Goal: Find specific page/section: Find specific page/section

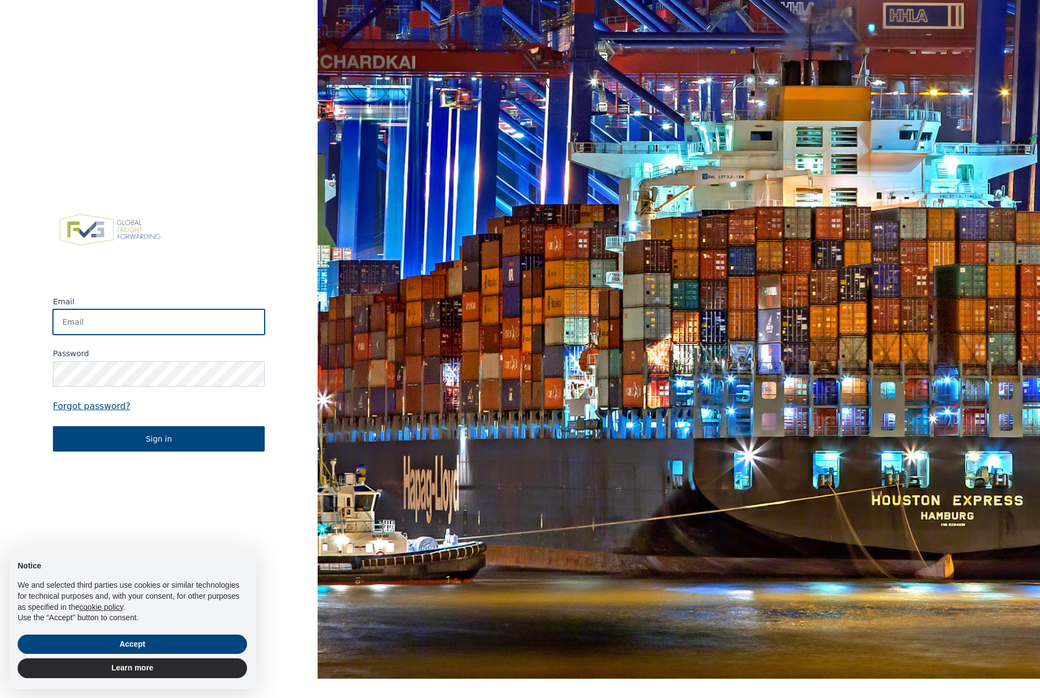
click at [153, 327] on input "Email" at bounding box center [159, 321] width 212 height 25
type input "[EMAIL_ADDRESS][DOMAIN_NAME]"
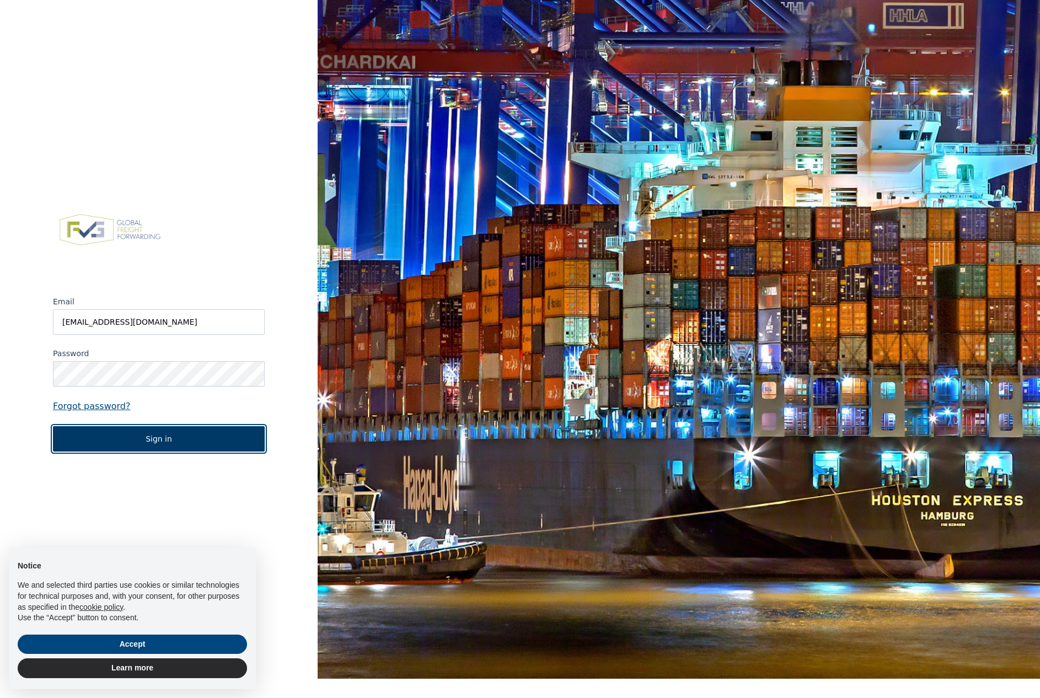
click at [227, 435] on button "Sign in" at bounding box center [159, 438] width 212 height 25
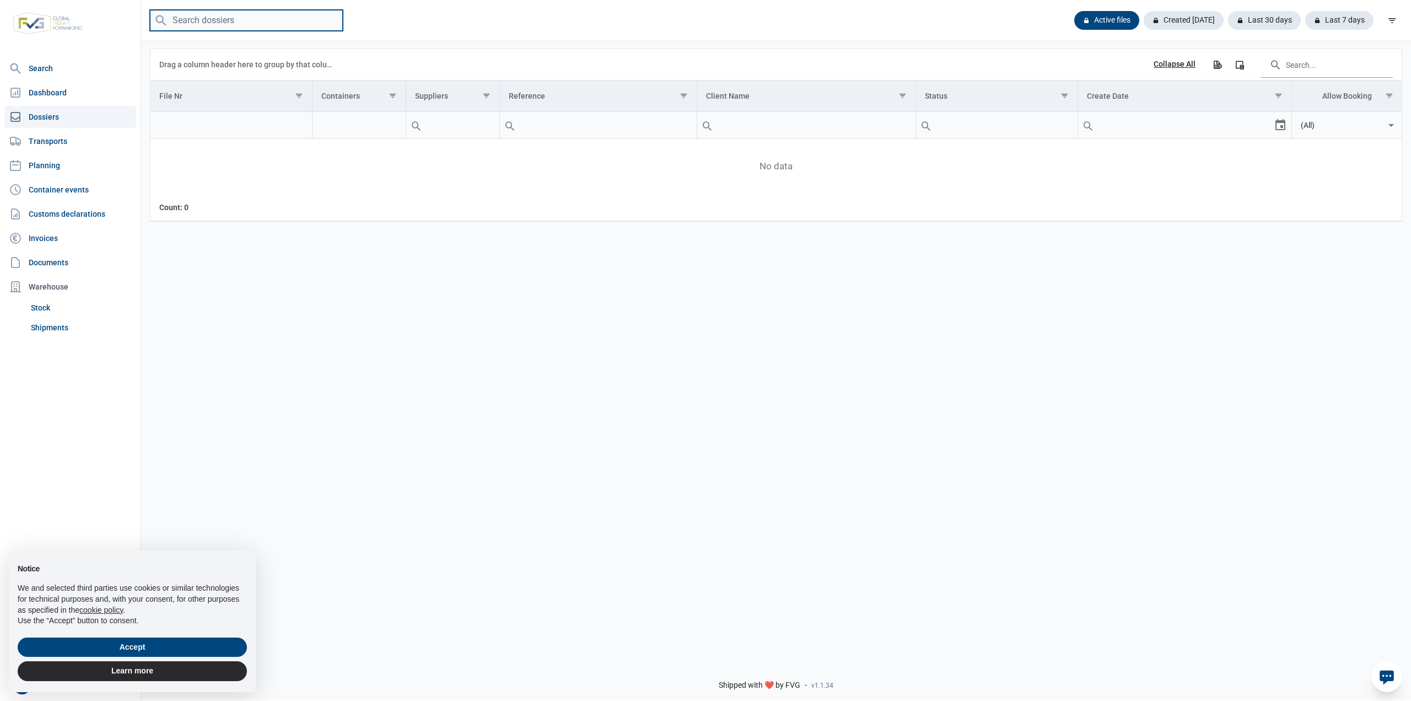
click at [239, 19] on input "search" at bounding box center [246, 20] width 193 height 21
paste input "149564"
type input "149564"
click at [49, 88] on link "Dashboard" at bounding box center [70, 93] width 132 height 22
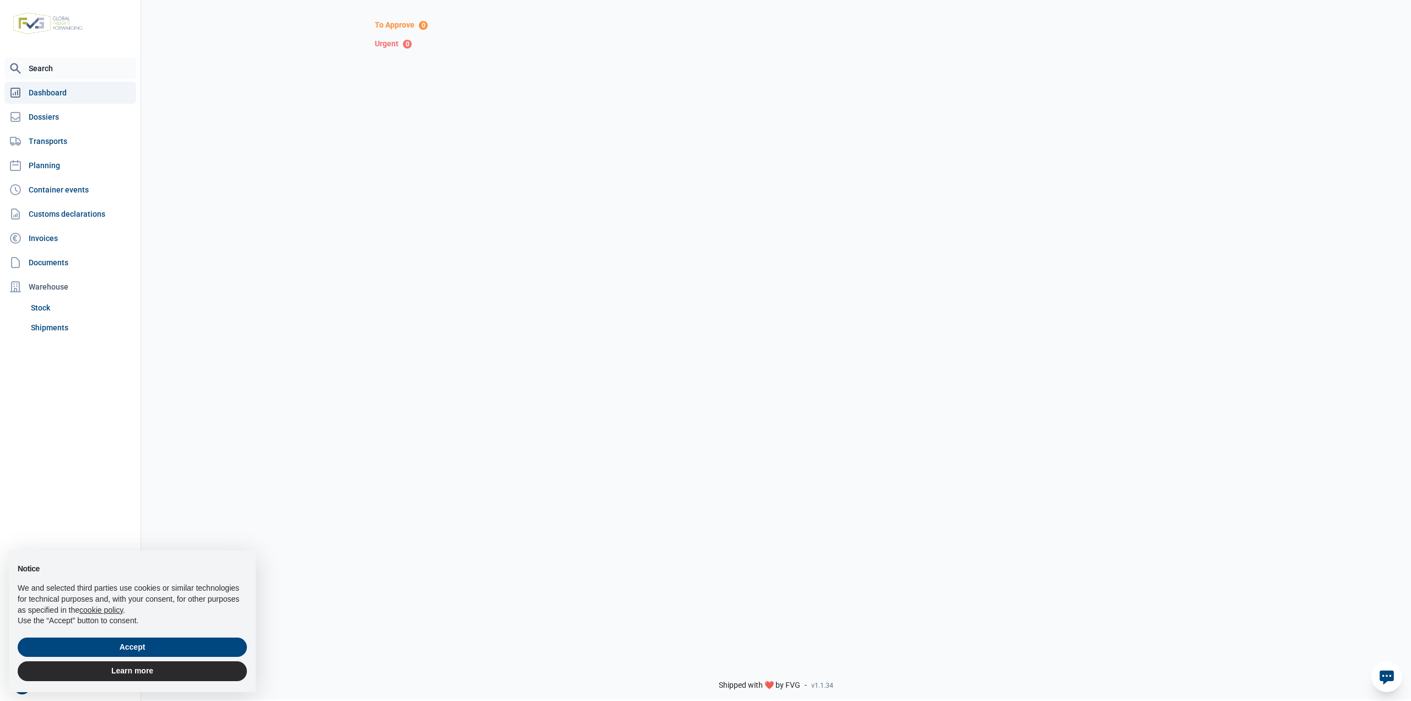
click at [43, 66] on link "Search" at bounding box center [70, 68] width 132 height 22
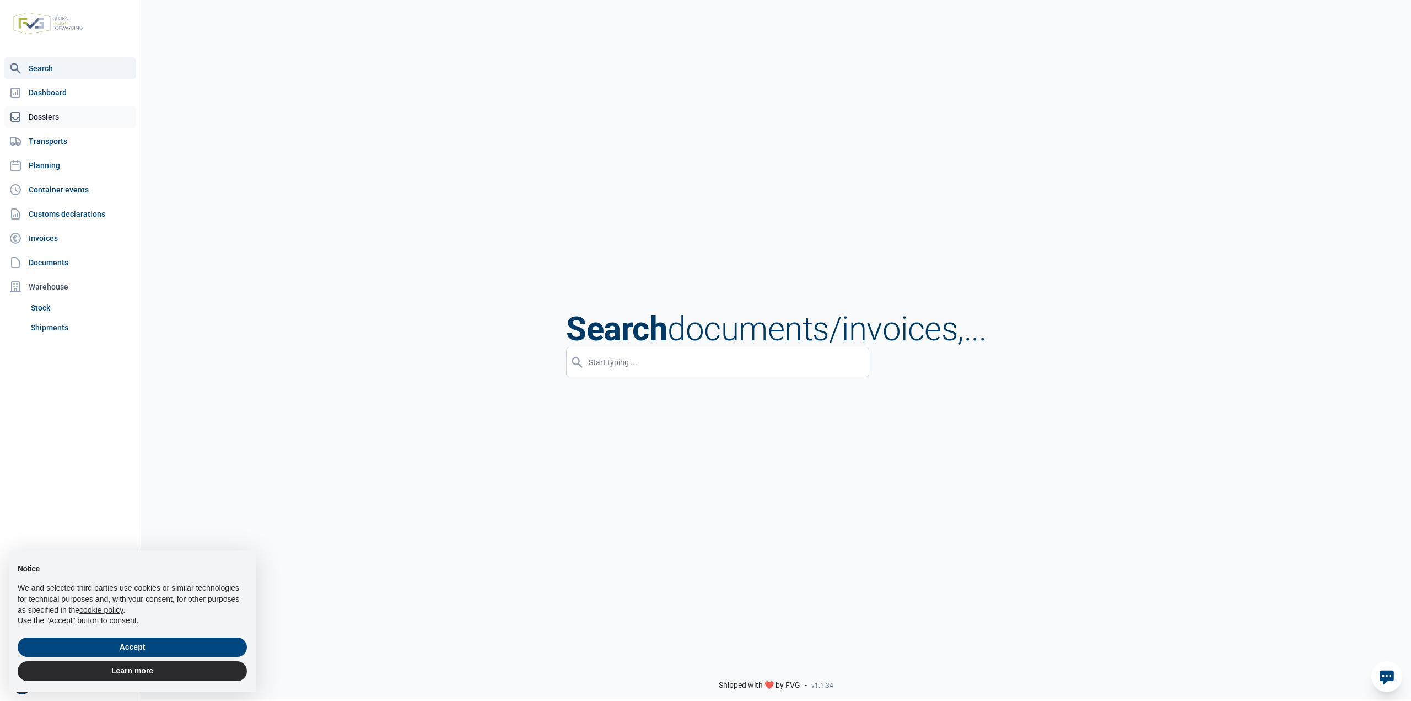
click at [50, 111] on link "Dossiers" at bounding box center [70, 117] width 132 height 22
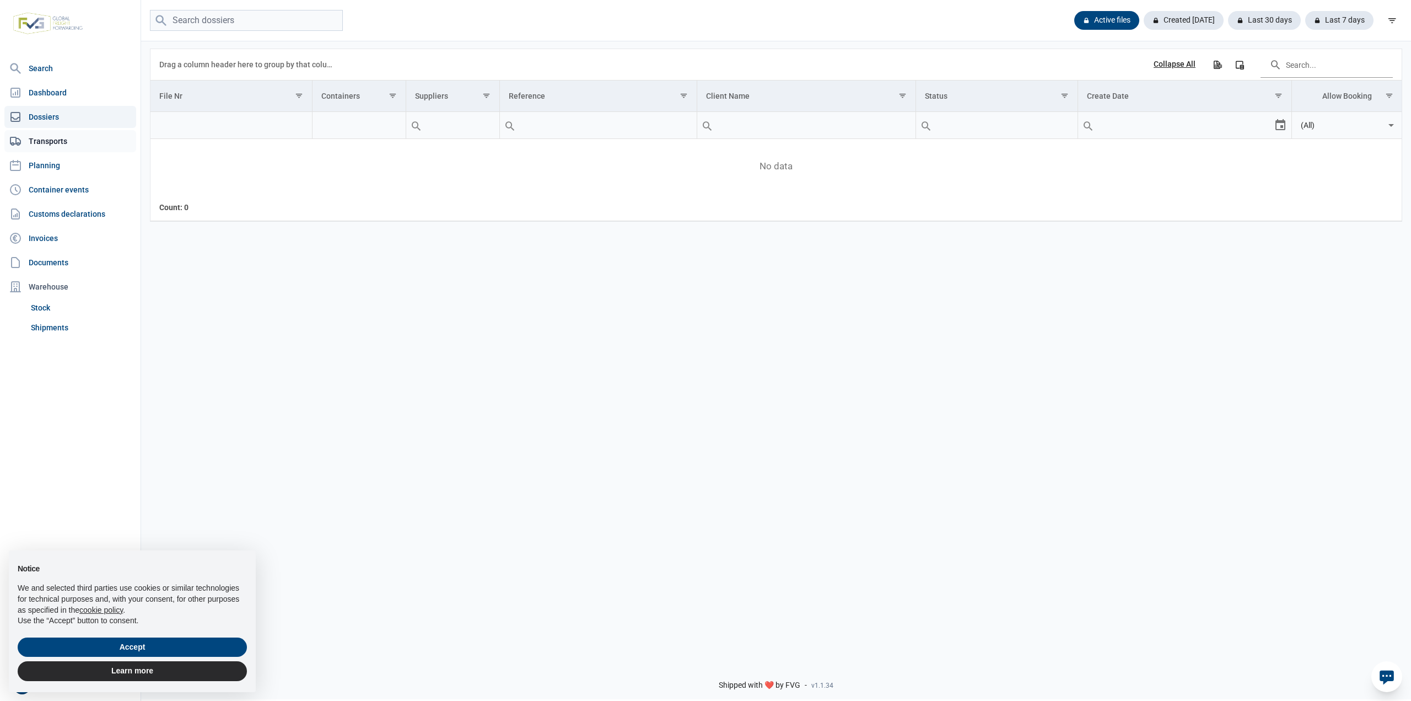
click at [62, 145] on link "Transports" at bounding box center [70, 141] width 132 height 22
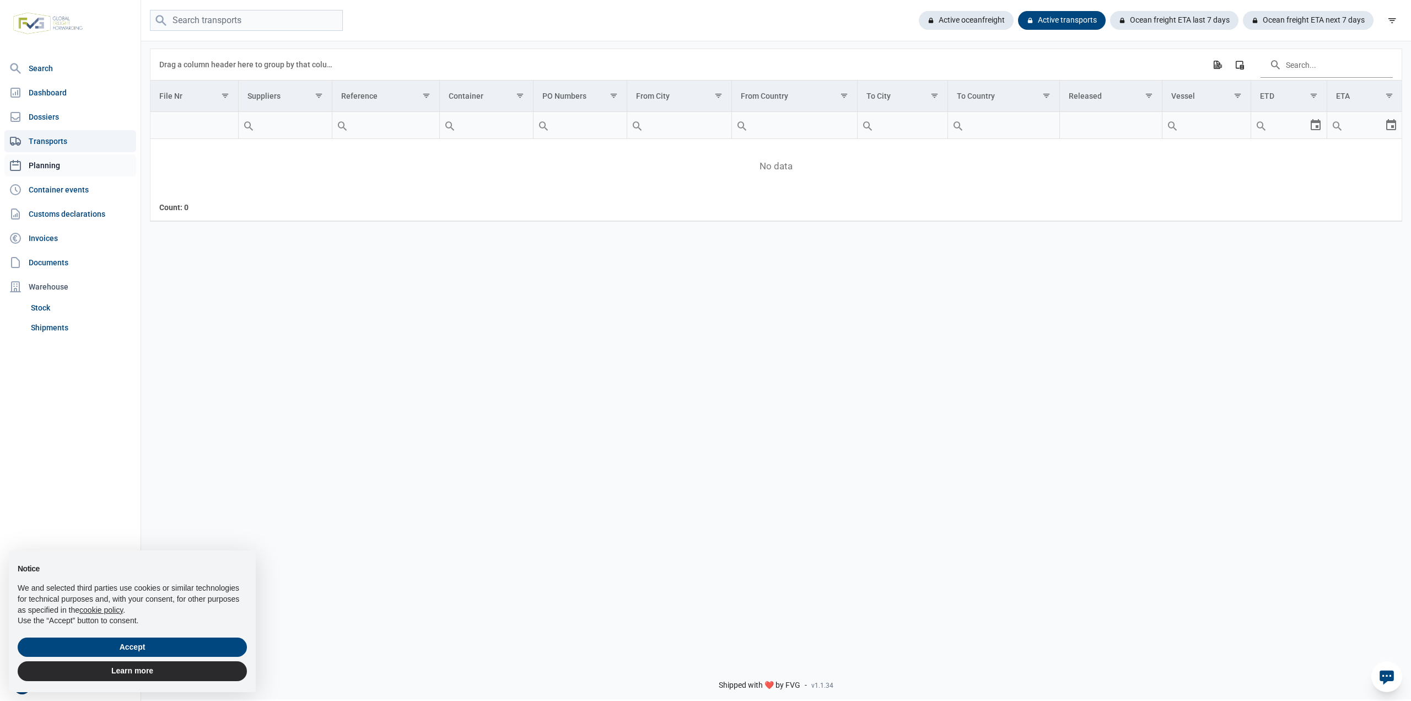
click at [41, 165] on link "Planning" at bounding box center [70, 165] width 132 height 22
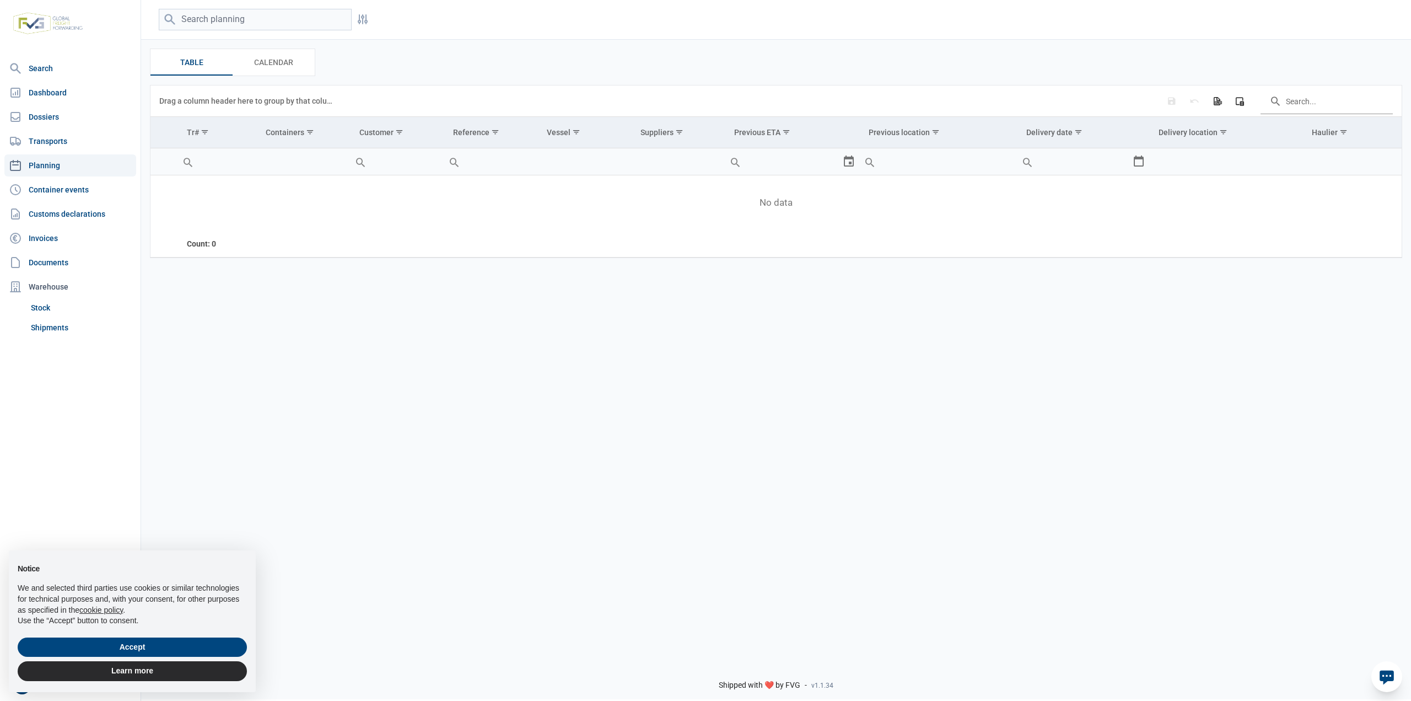
click at [66, 201] on nav "Search Dashboard Dossiers Transports Planning Container events Customs declarat…" at bounding box center [70, 363] width 141 height 612
click at [67, 193] on link "Container events" at bounding box center [70, 190] width 132 height 22
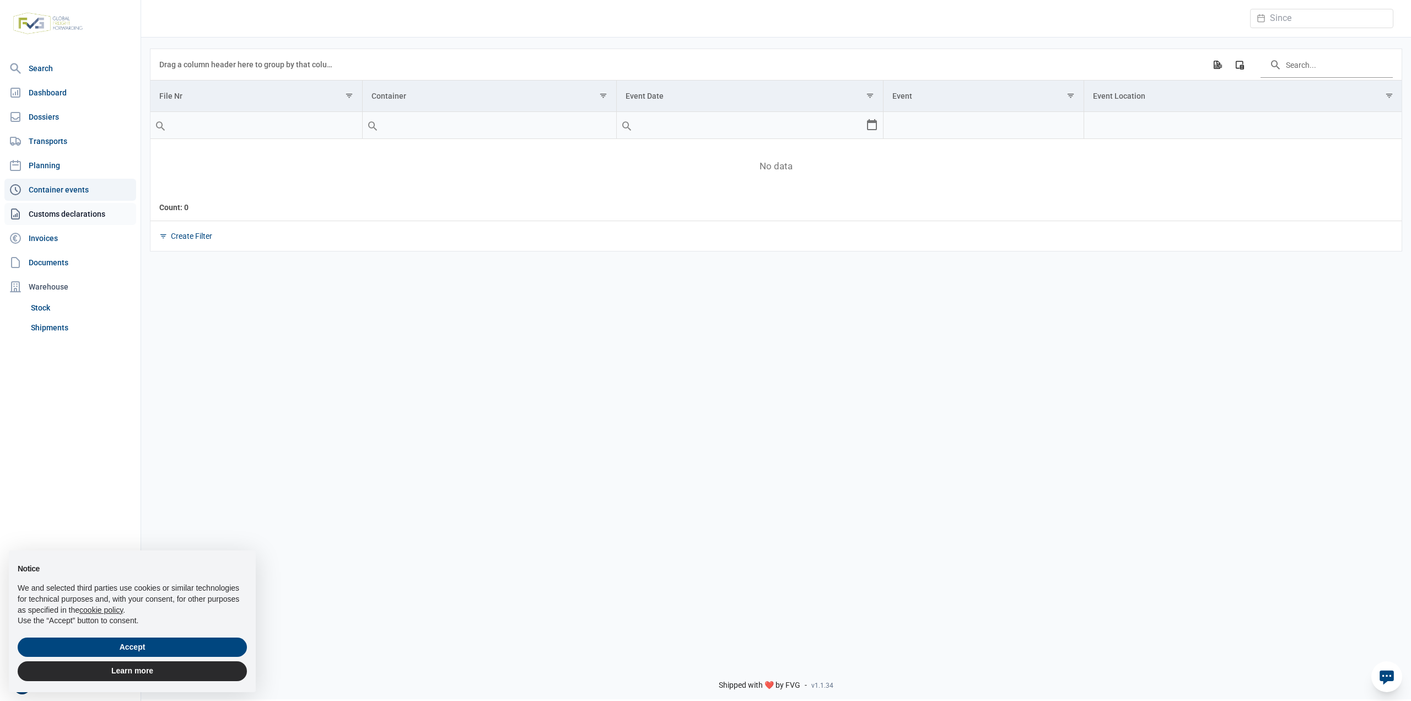
click at [72, 217] on link "Customs declarations" at bounding box center [70, 214] width 132 height 22
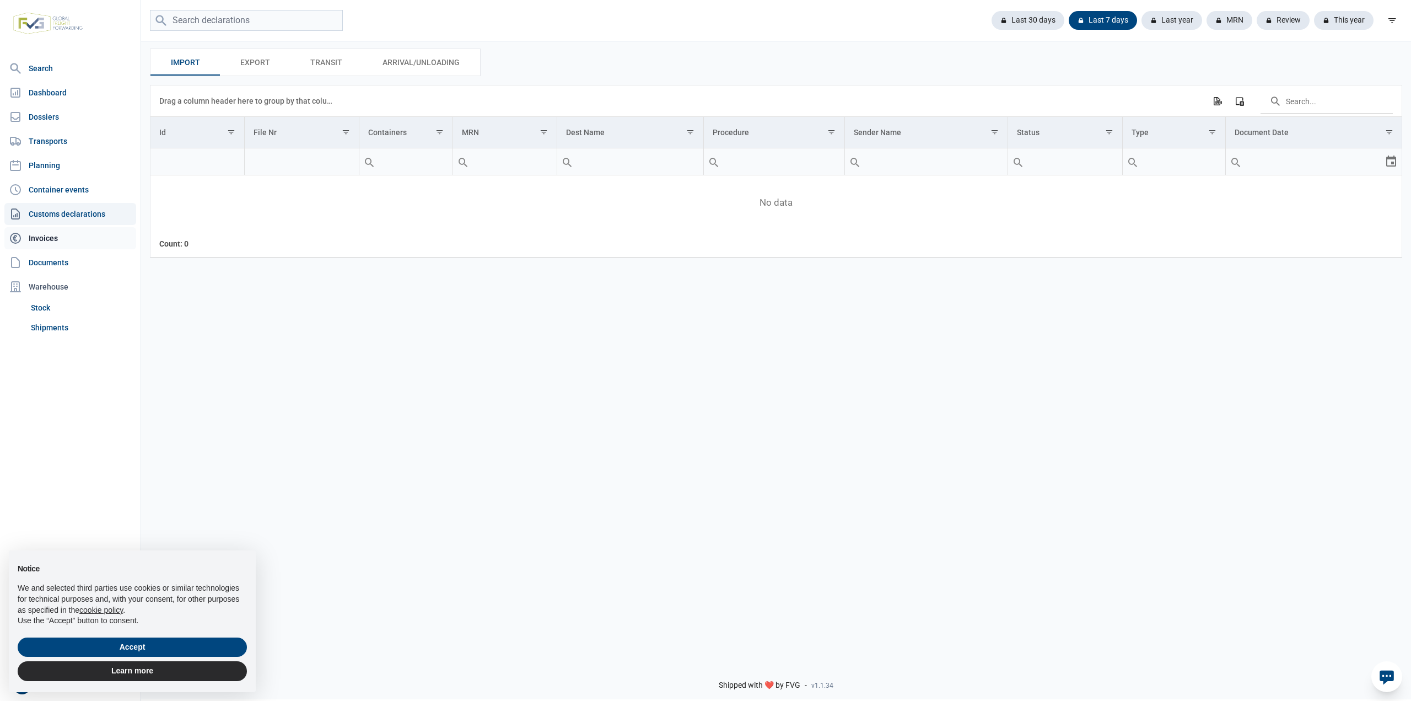
click at [45, 237] on link "Invoices" at bounding box center [70, 238] width 132 height 22
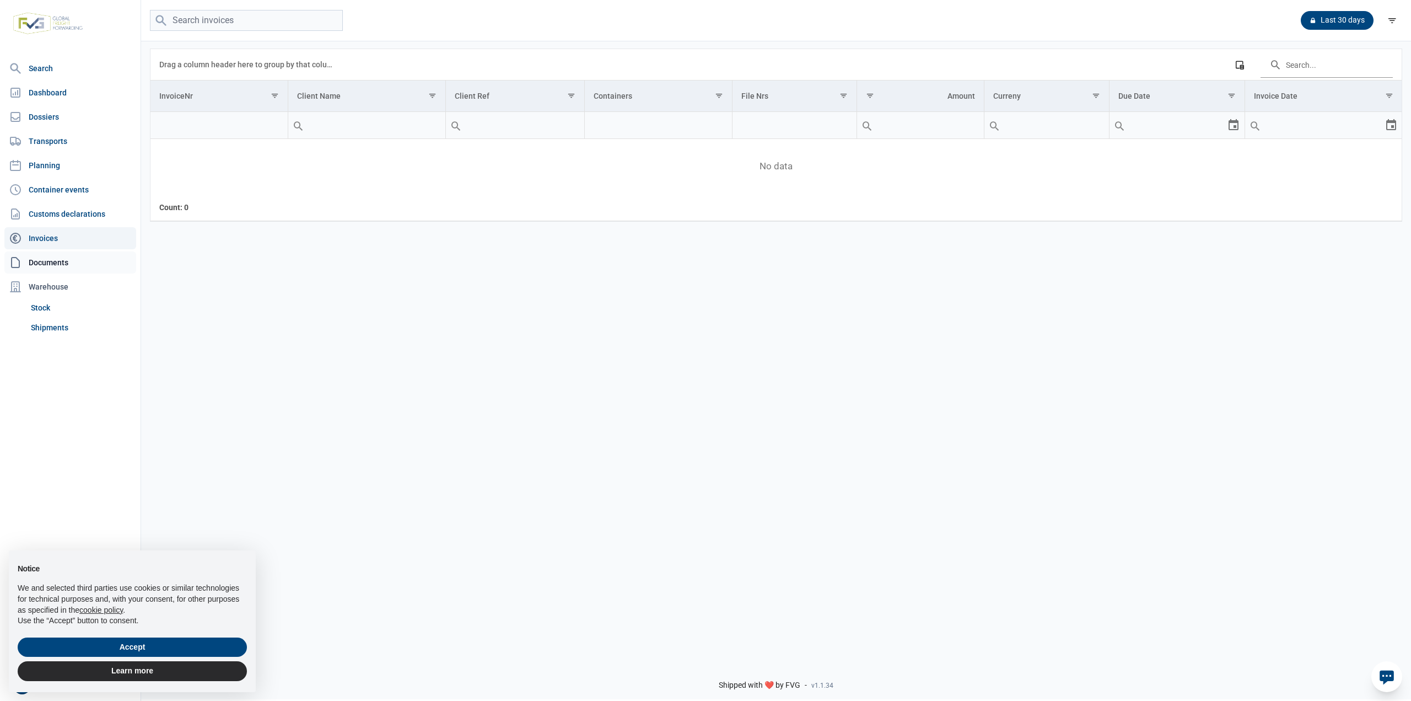
click at [66, 261] on link "Documents" at bounding box center [70, 262] width 132 height 22
click at [65, 330] on link "Shipments" at bounding box center [81, 328] width 110 height 20
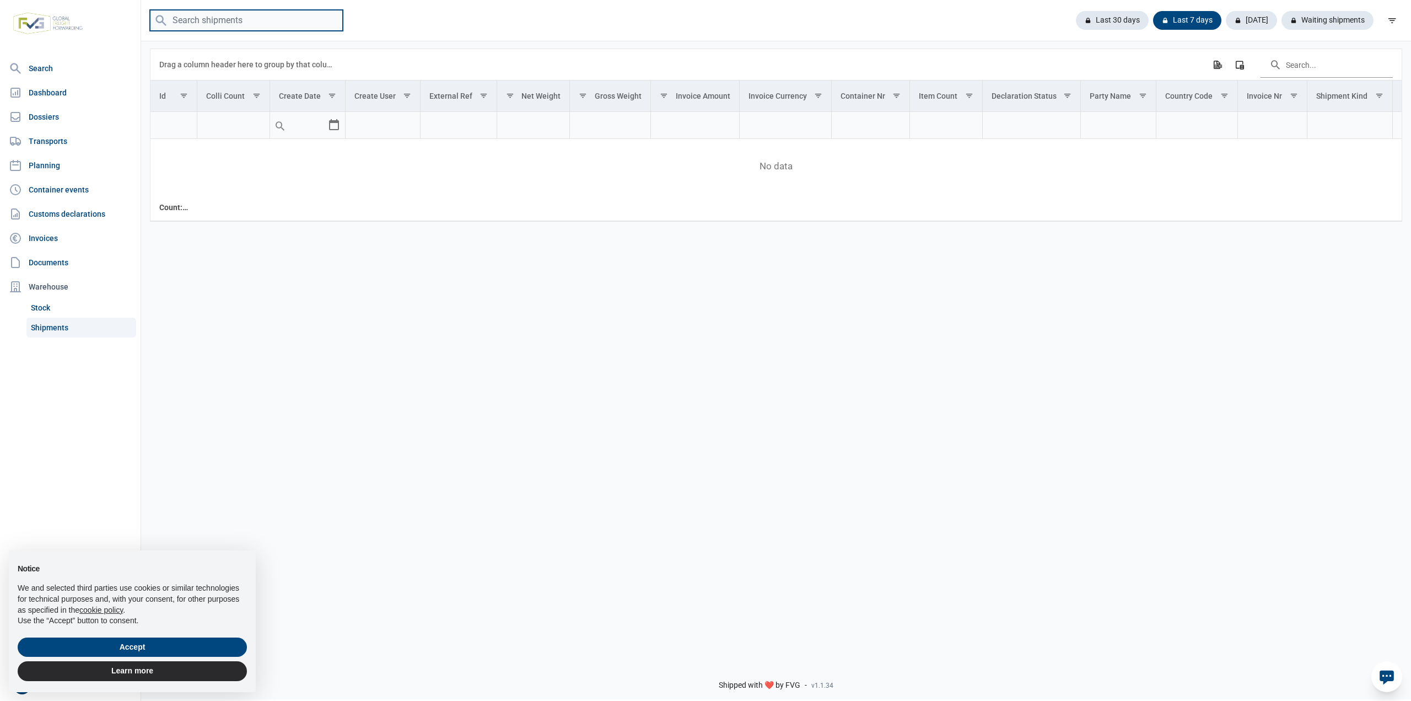
click at [215, 18] on input "search" at bounding box center [246, 20] width 193 height 21
click at [1039, 26] on div "Waiting shipments" at bounding box center [1323, 20] width 101 height 19
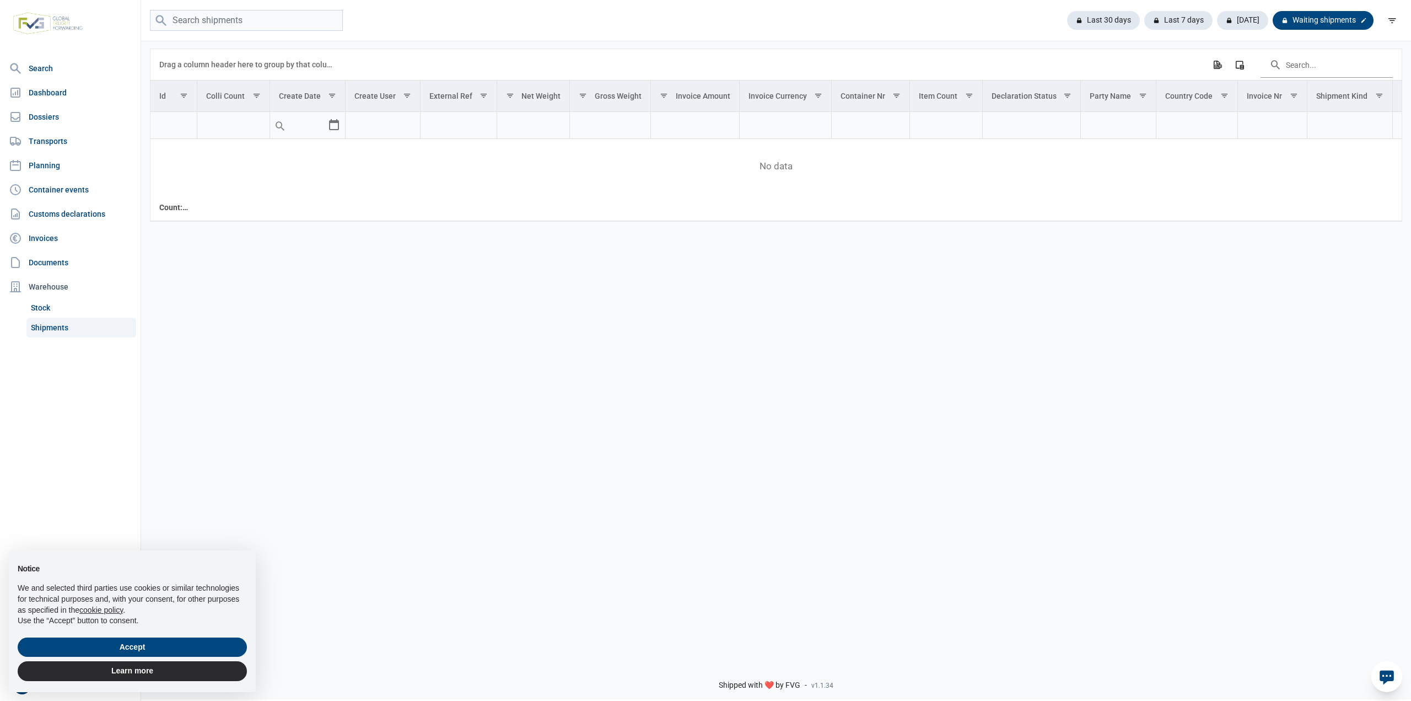
click at [1039, 22] on icon at bounding box center [1363, 20] width 7 height 7
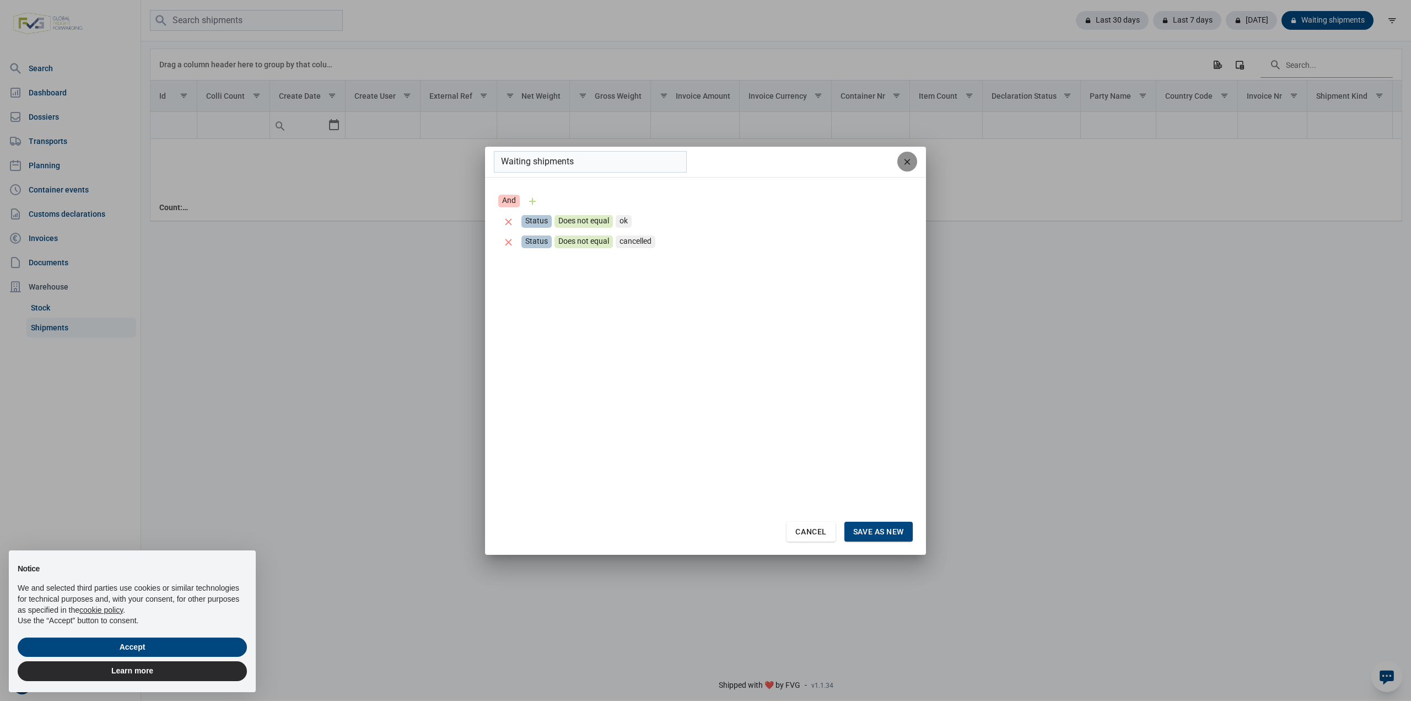
click at [911, 165] on icon "remove" at bounding box center [907, 162] width 10 height 10
